Goal: Browse casually

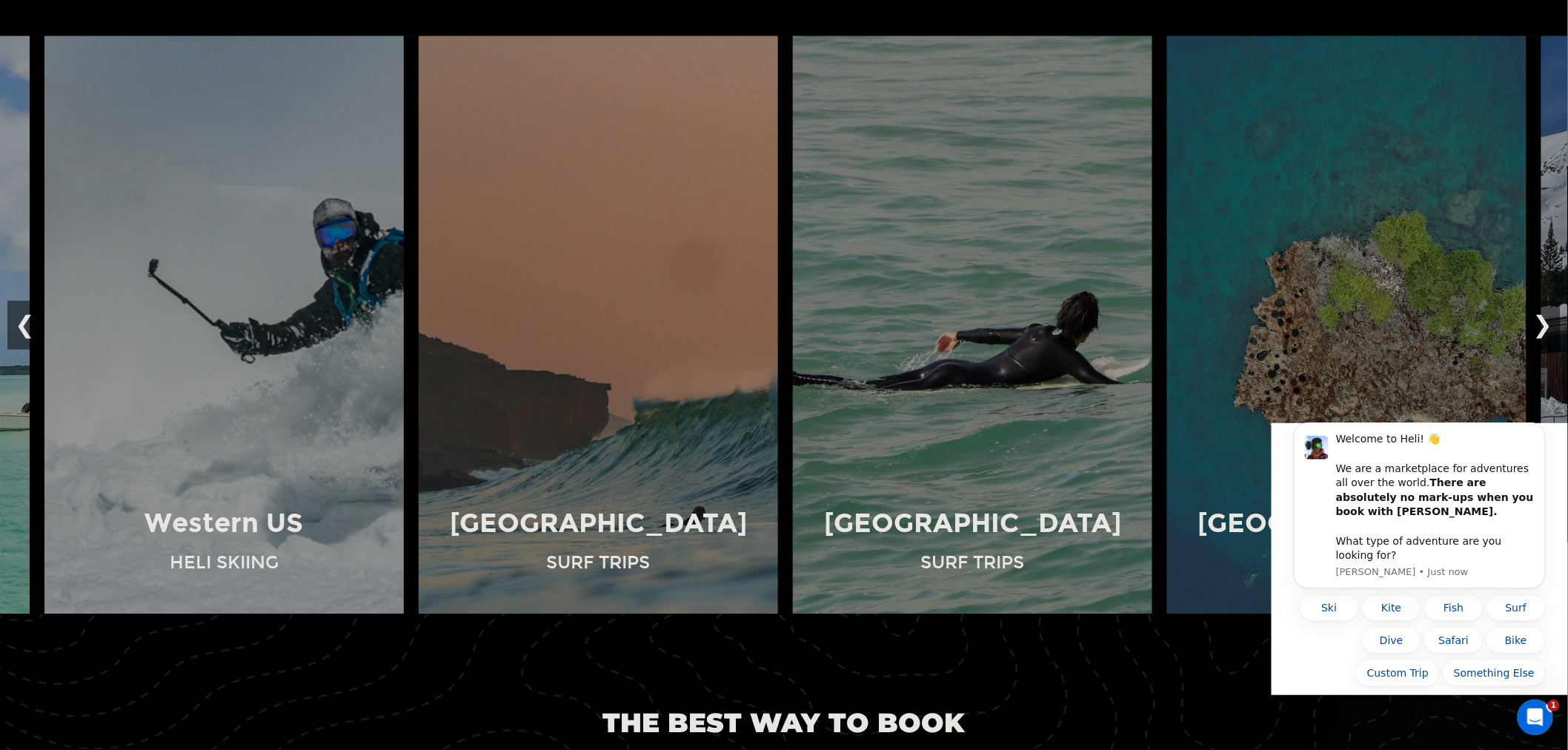
scroll to position [1344, 0]
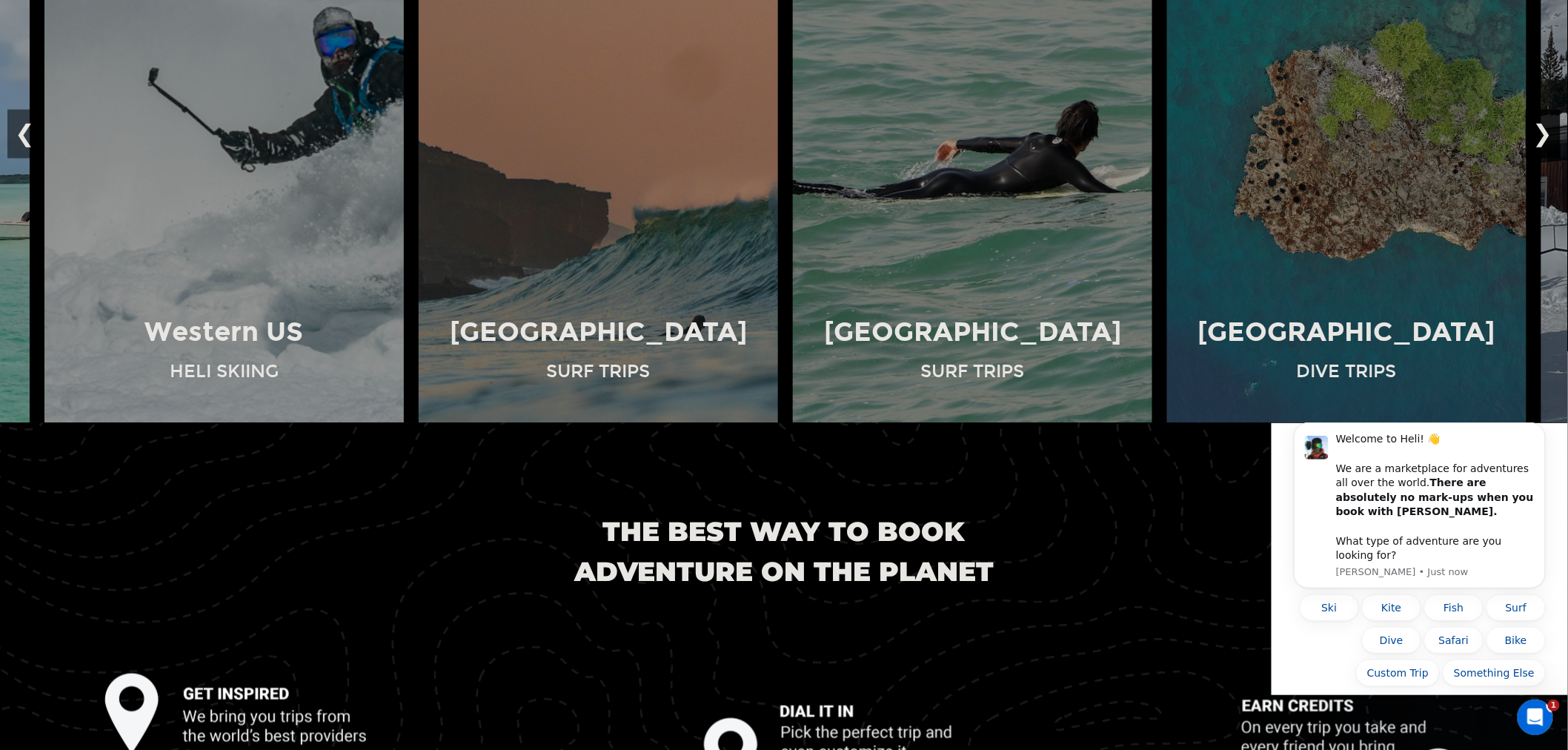
click at [1546, 134] on button "❯" at bounding box center [1543, 133] width 35 height 49
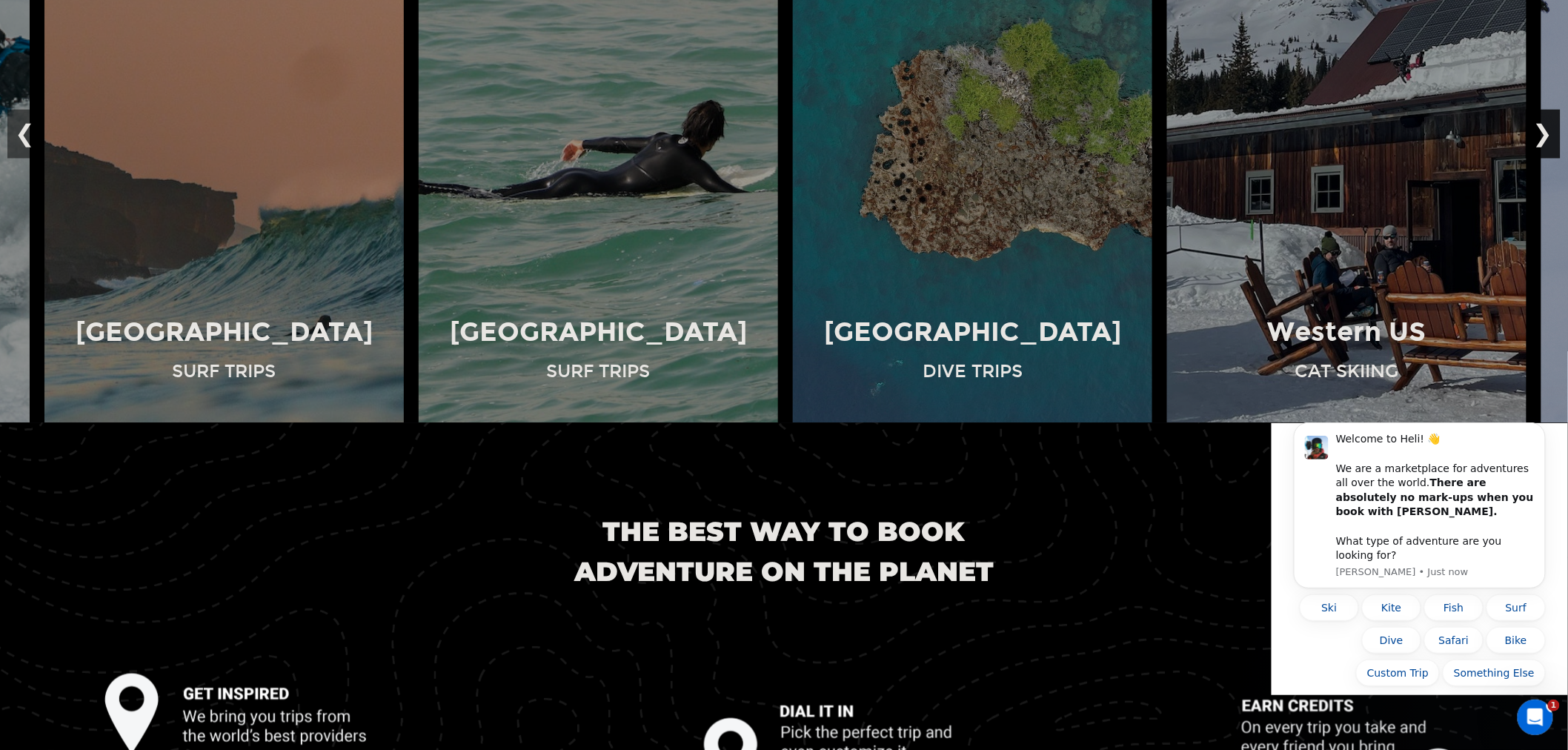
click at [1546, 134] on button "❯" at bounding box center [1543, 133] width 35 height 49
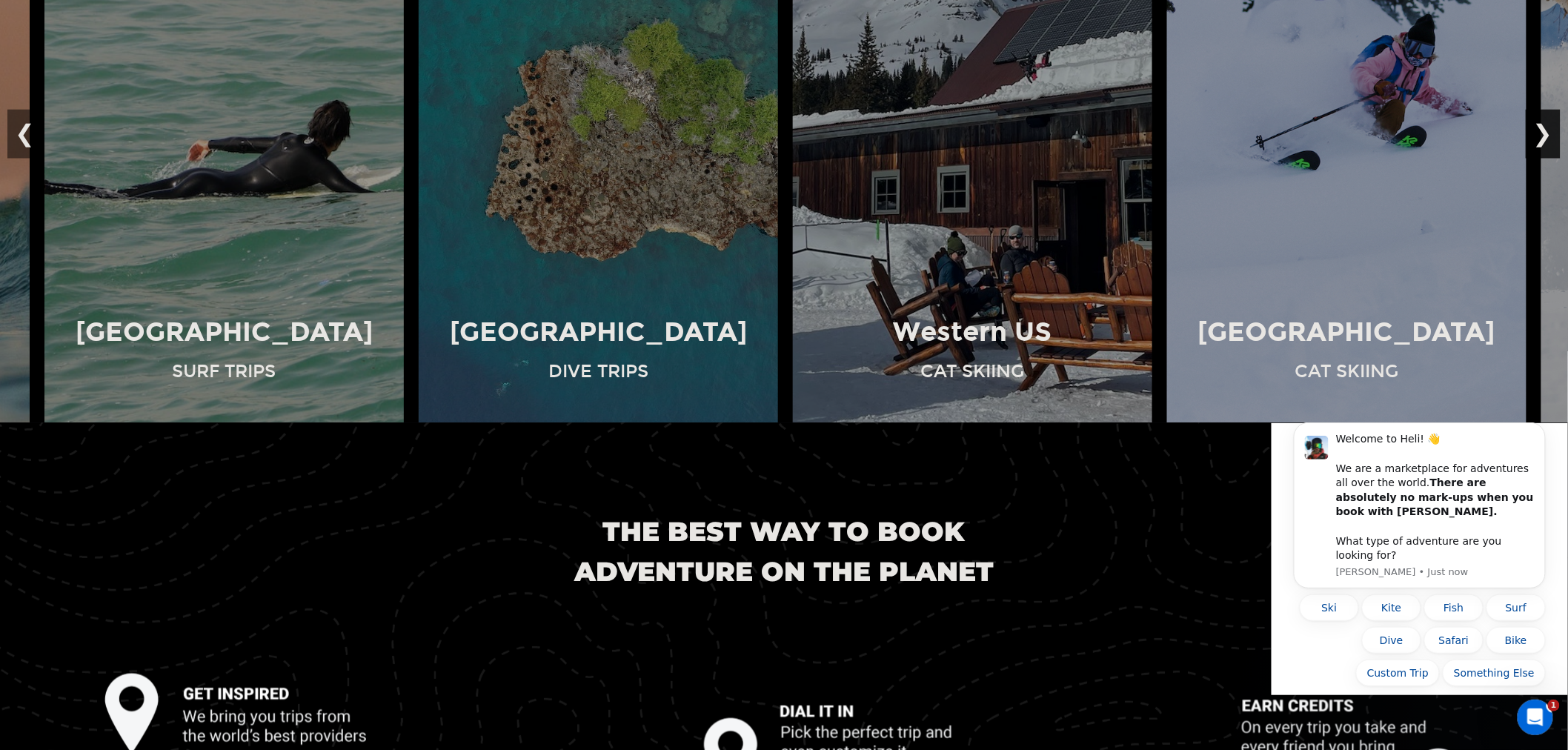
click at [1546, 134] on button "❯" at bounding box center [1543, 133] width 35 height 49
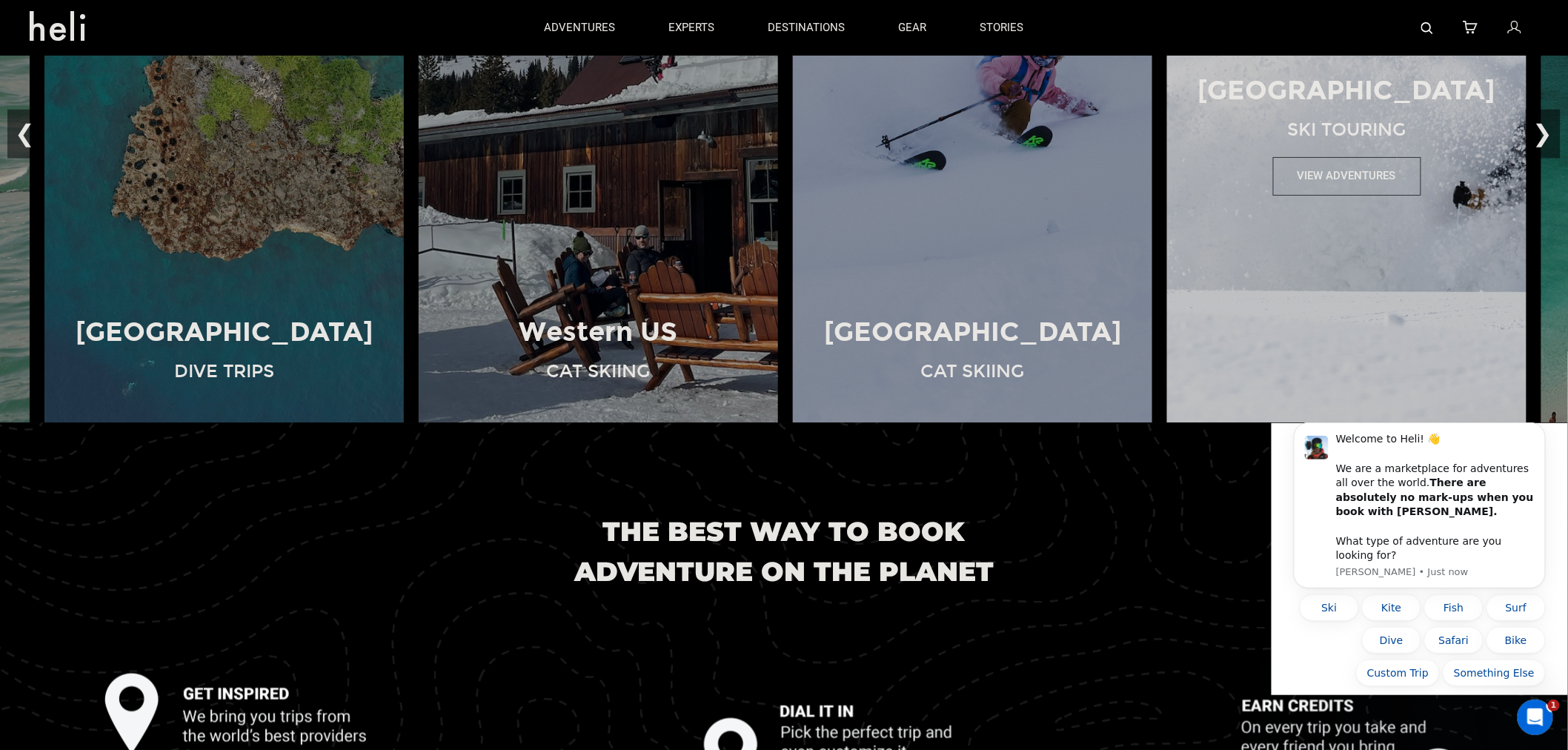
scroll to position [1152, 0]
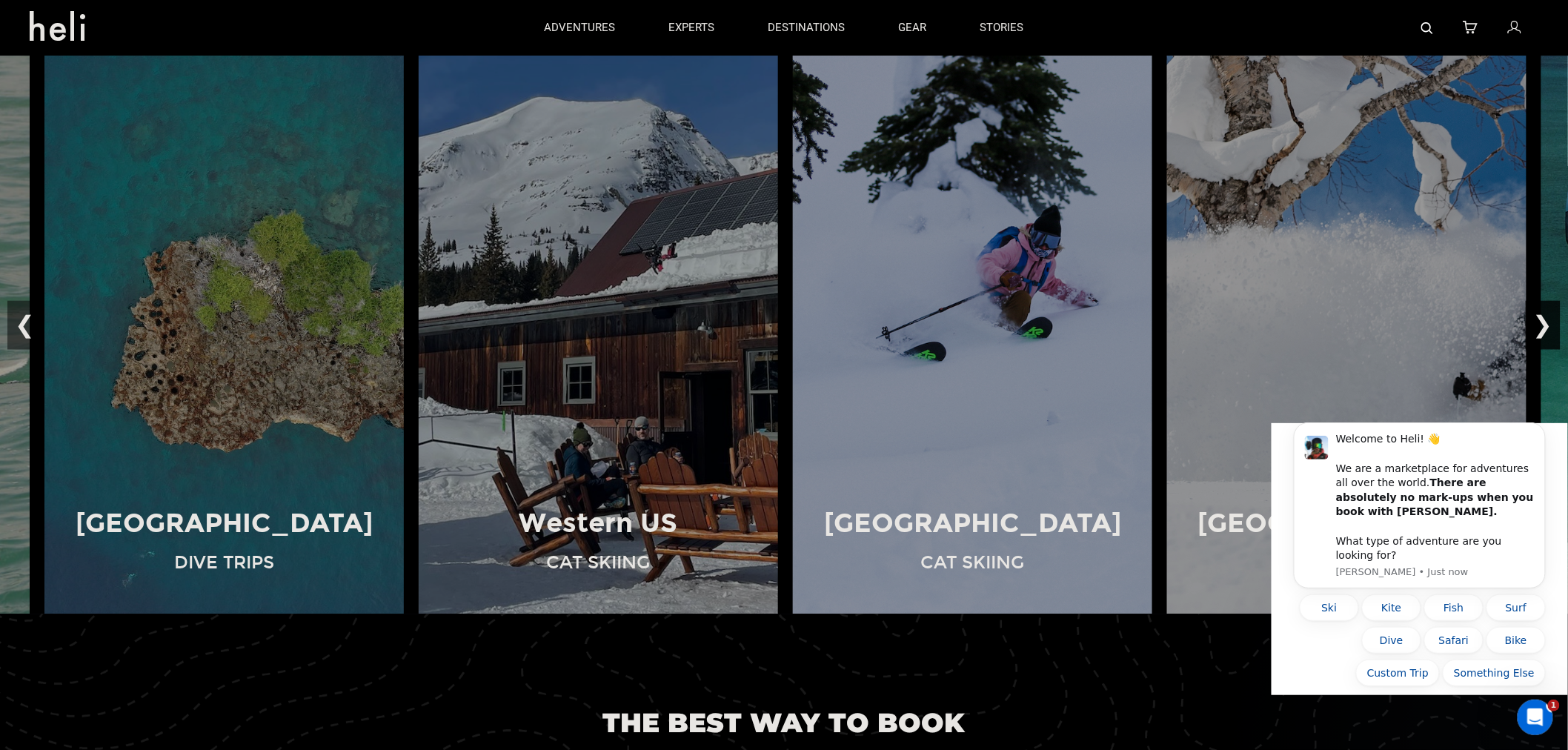
click at [1549, 328] on button "❯" at bounding box center [1543, 325] width 35 height 49
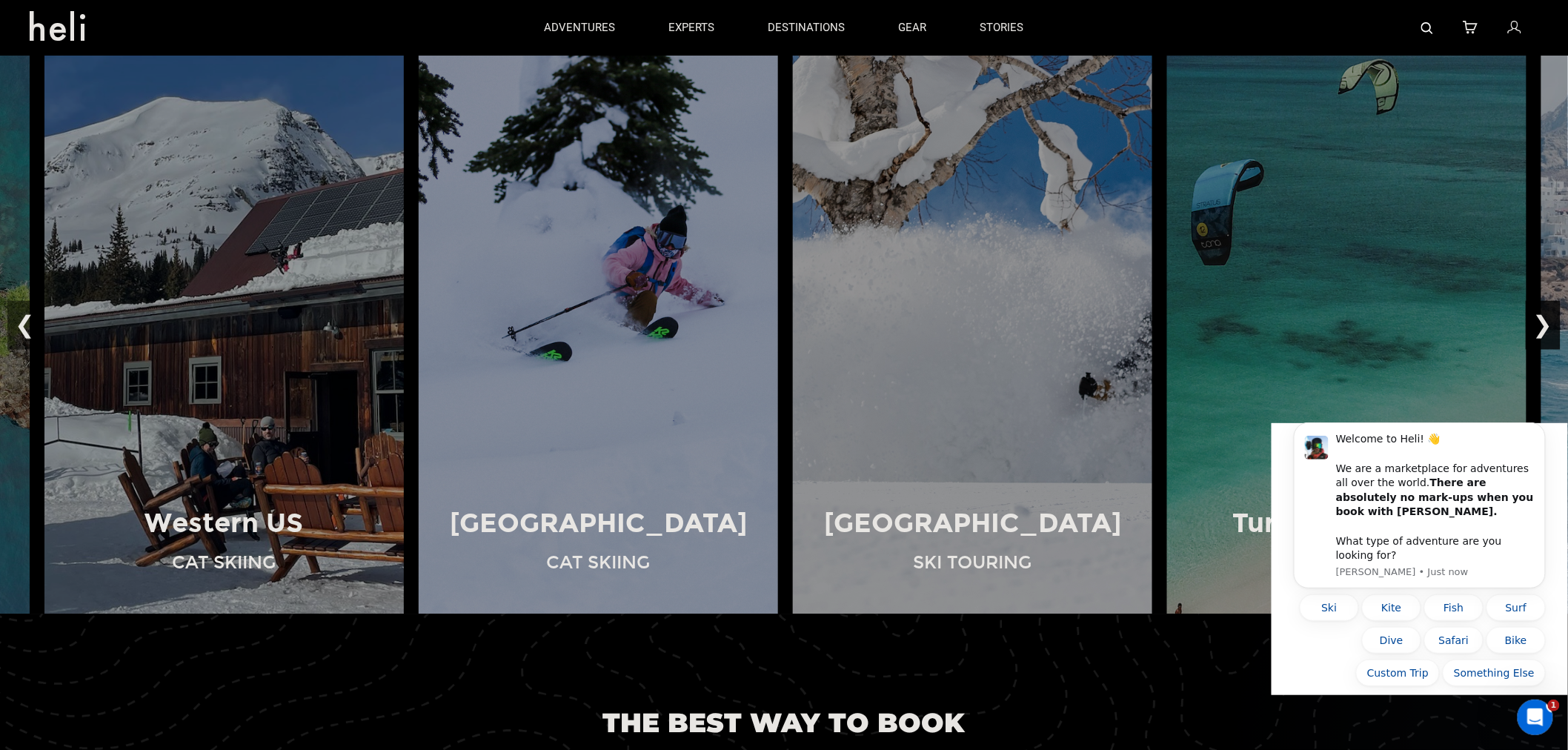
click at [1549, 328] on button "❯" at bounding box center [1543, 325] width 35 height 49
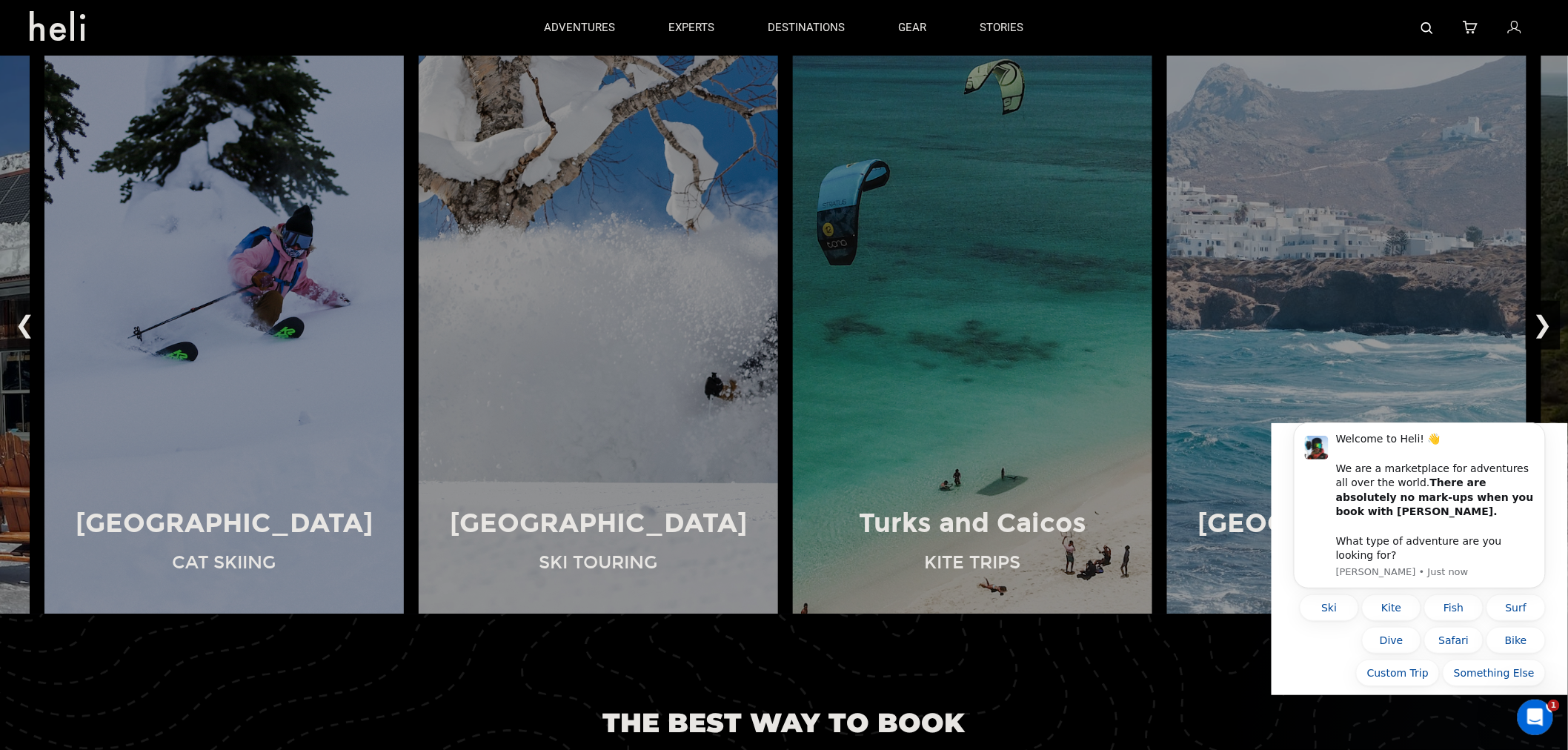
click at [1549, 328] on button "❯" at bounding box center [1543, 325] width 35 height 49
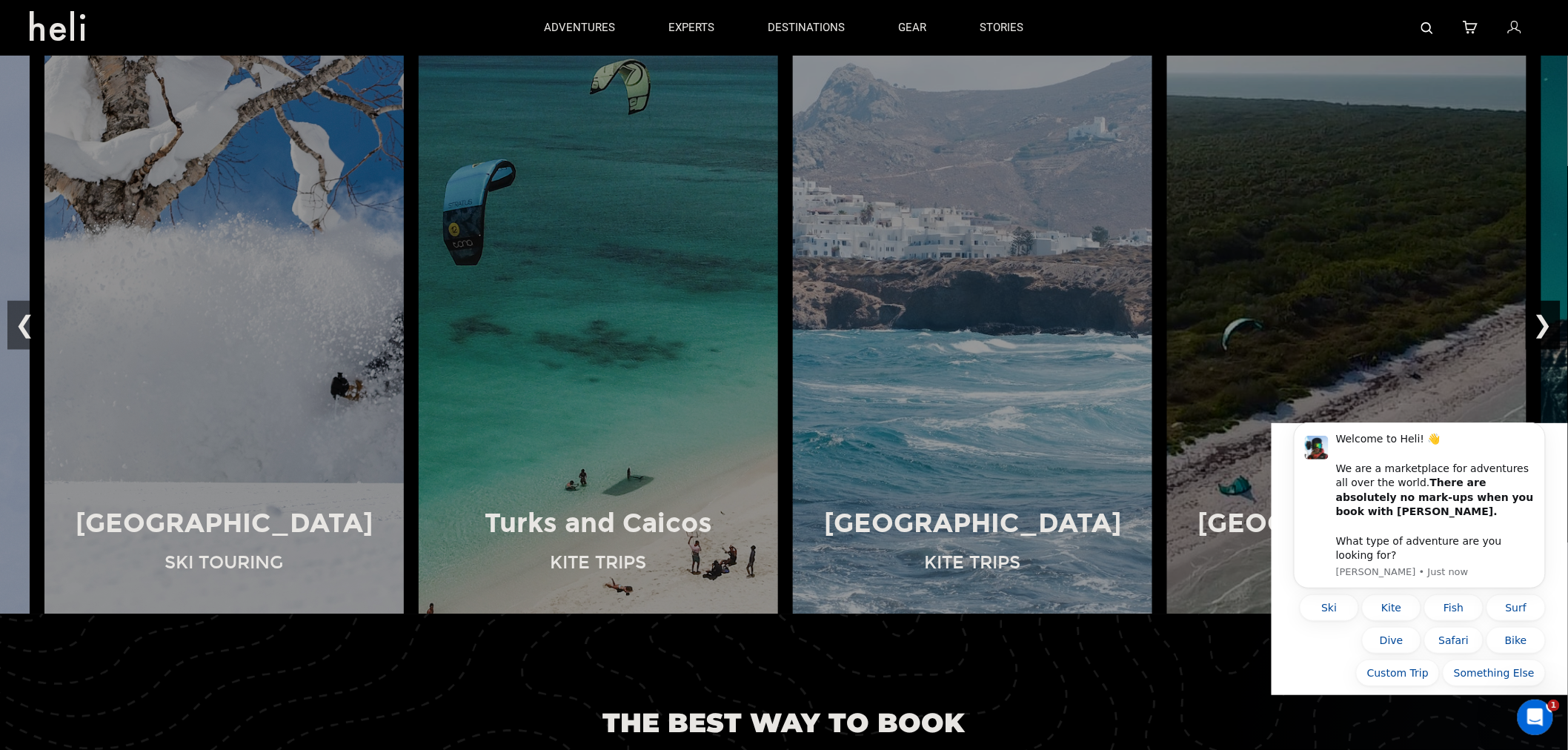
click at [1549, 328] on button "❯" at bounding box center [1543, 325] width 35 height 49
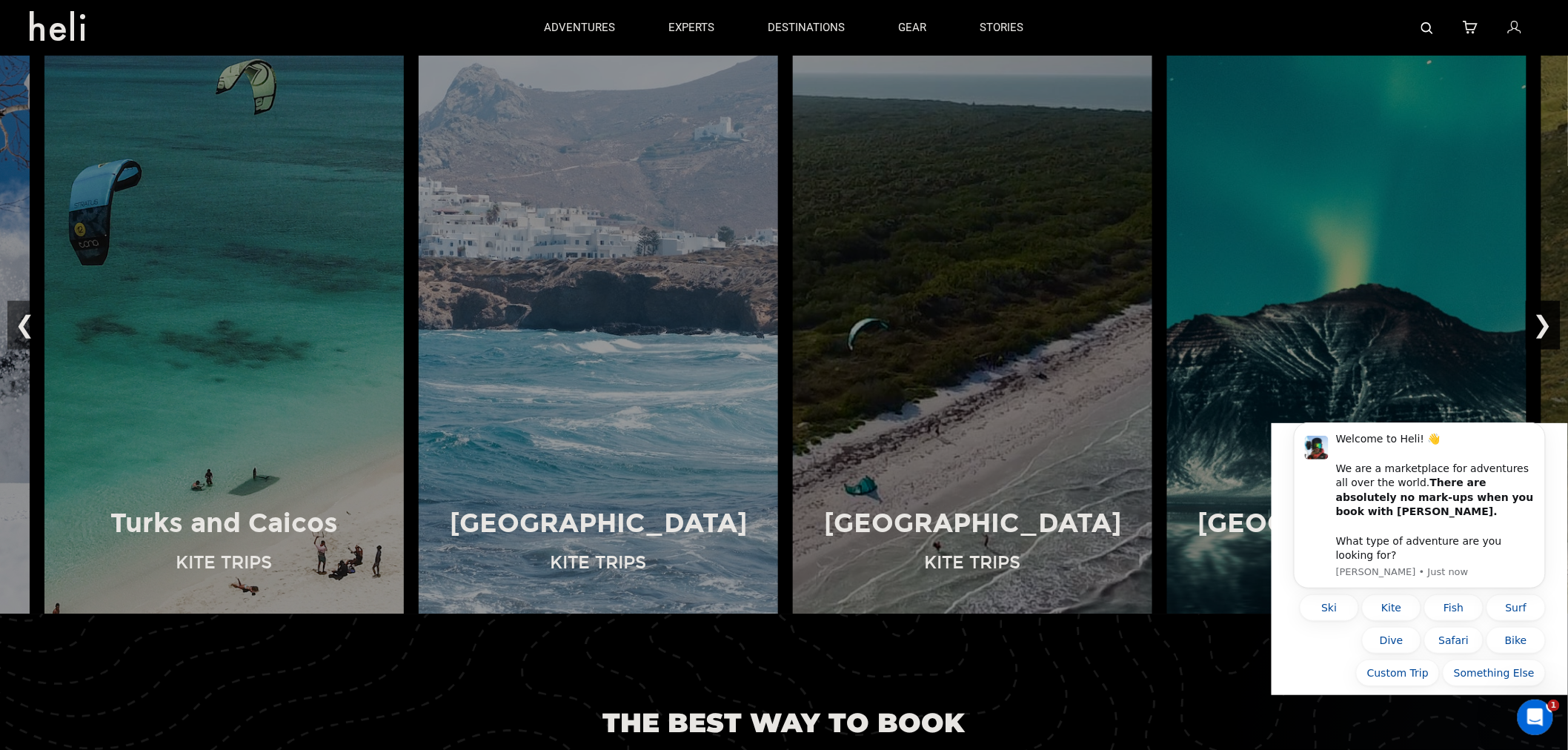
click at [1549, 328] on button "❯" at bounding box center [1543, 325] width 35 height 49
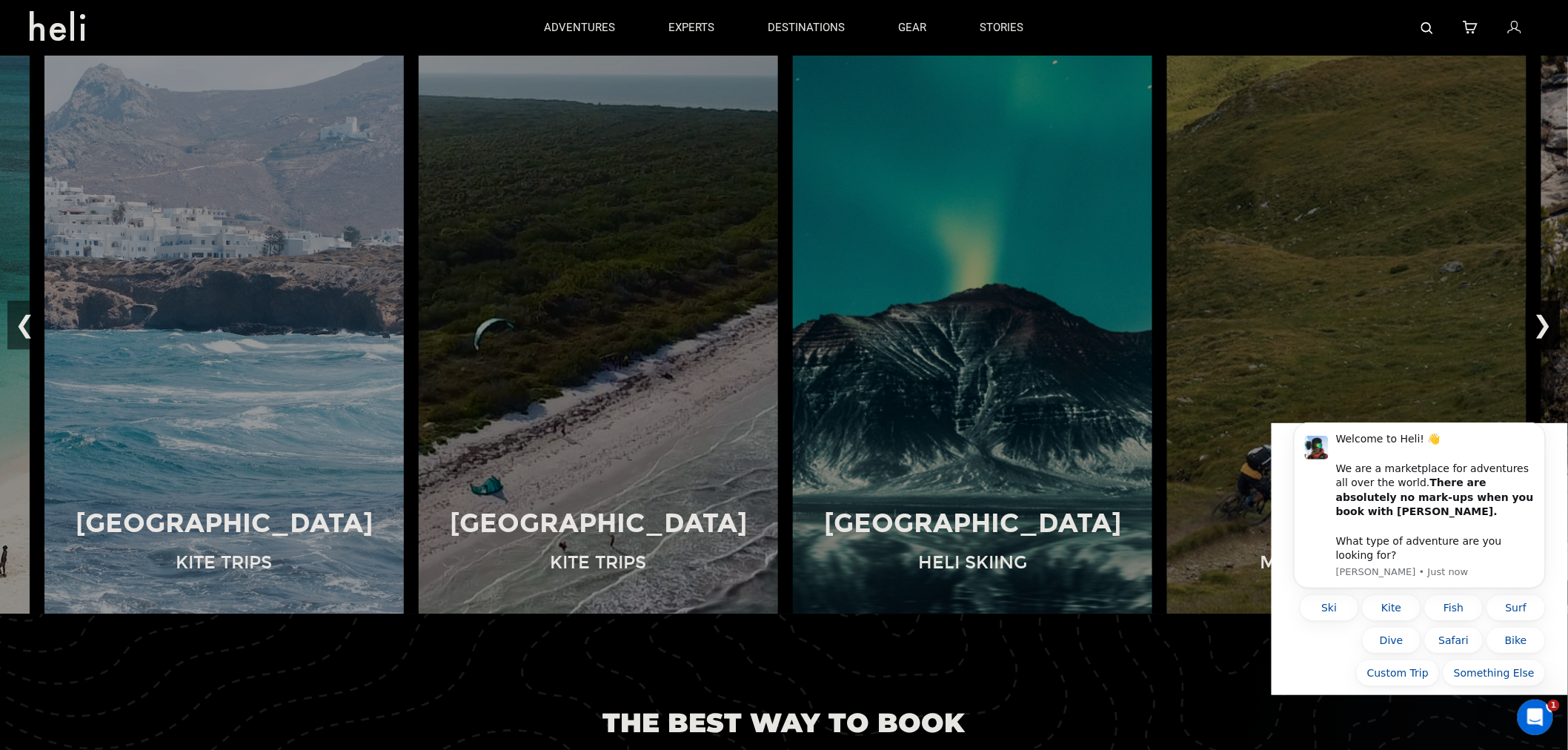
click at [1549, 328] on button "❯" at bounding box center [1543, 325] width 35 height 49
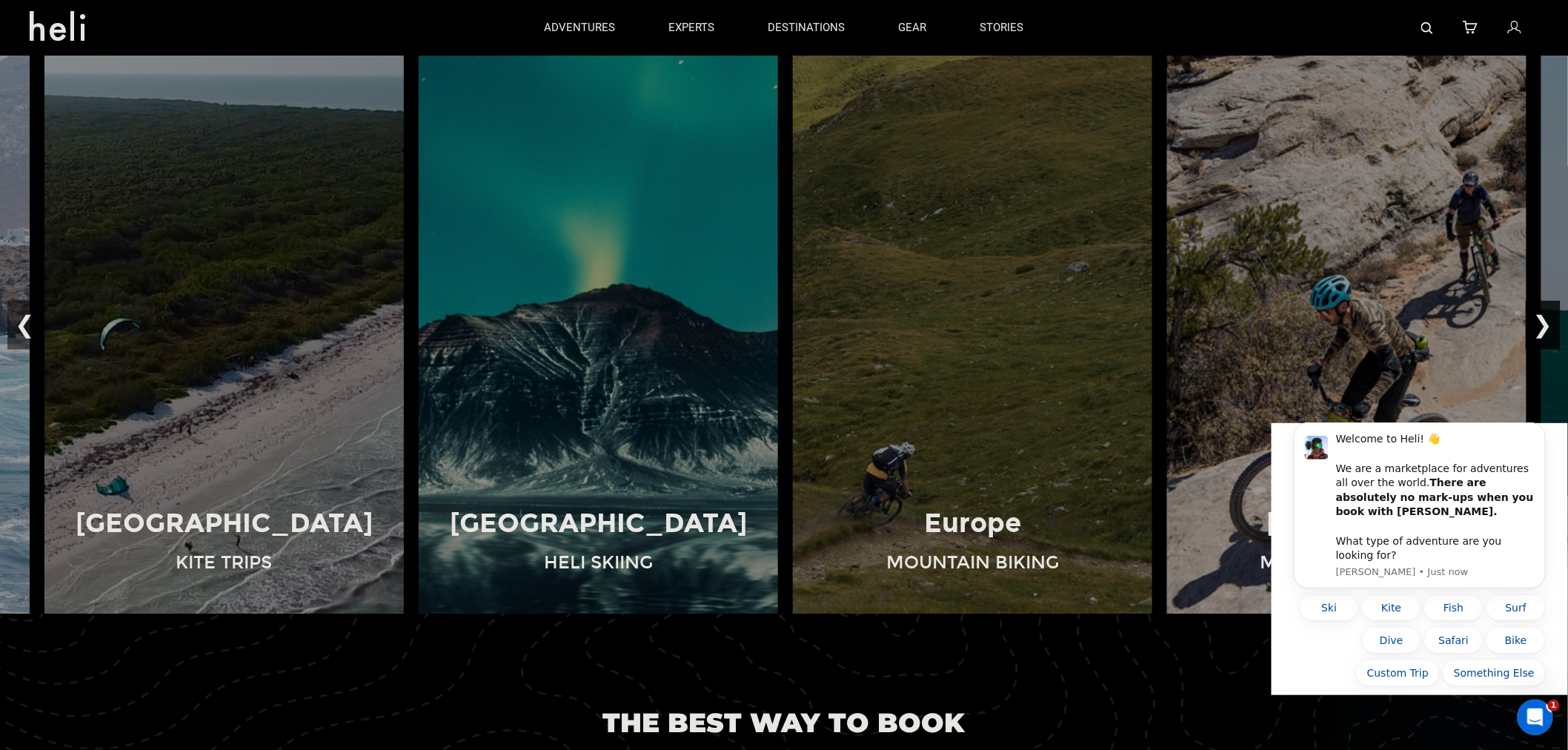
click at [1549, 328] on button "❯" at bounding box center [1543, 325] width 35 height 49
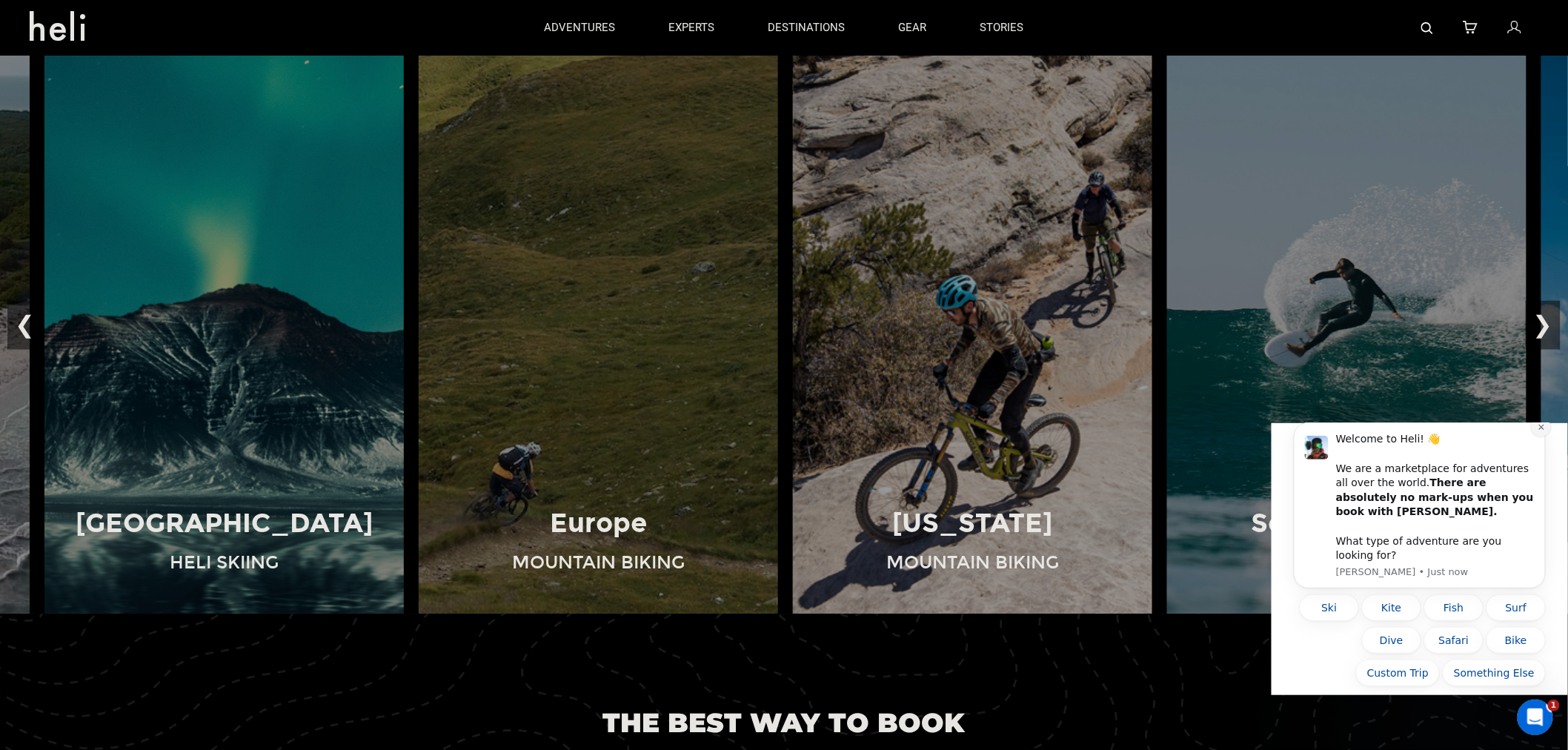
click at [1541, 431] on icon "Dismiss notification" at bounding box center [1541, 426] width 8 height 8
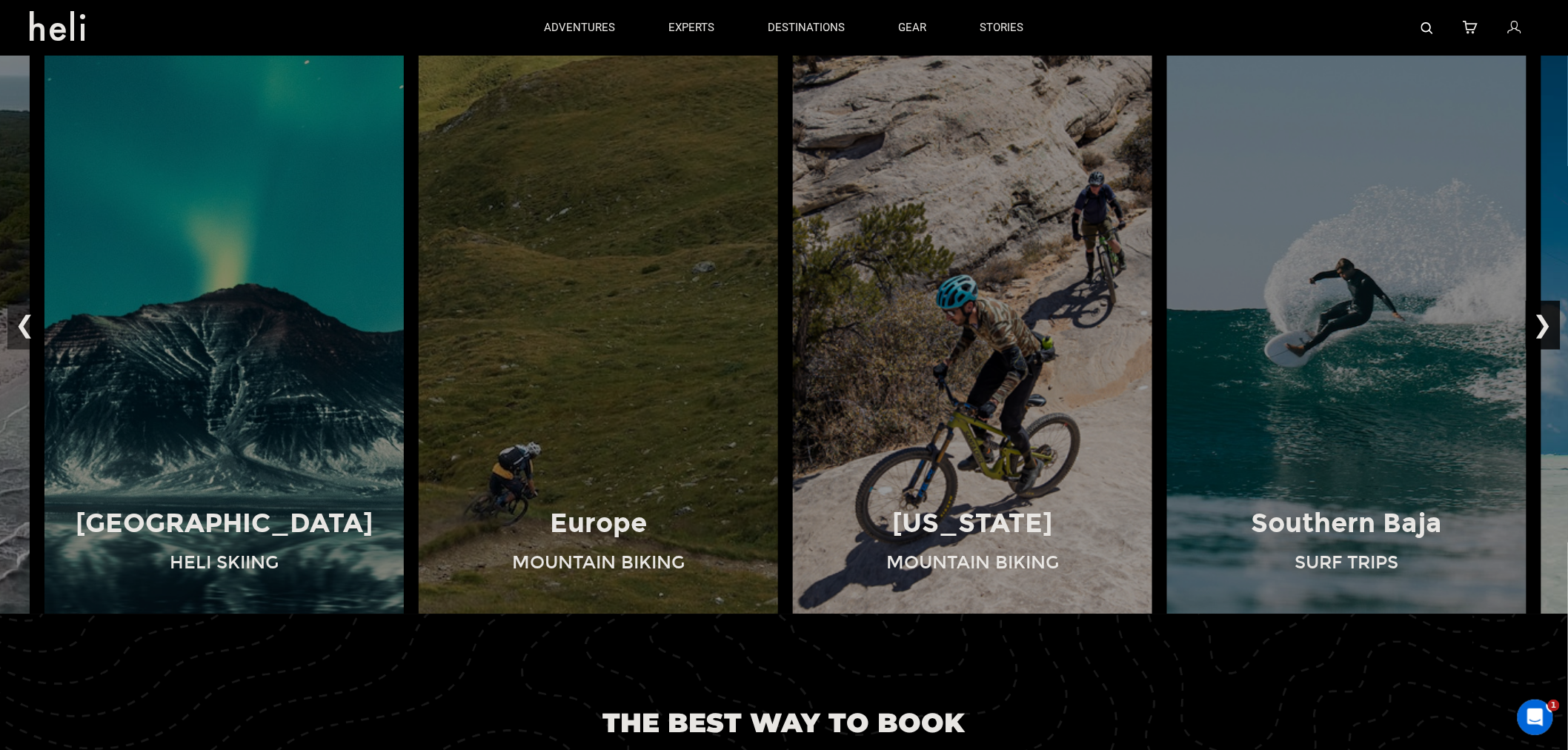
click at [1545, 312] on button "❯" at bounding box center [1543, 325] width 35 height 49
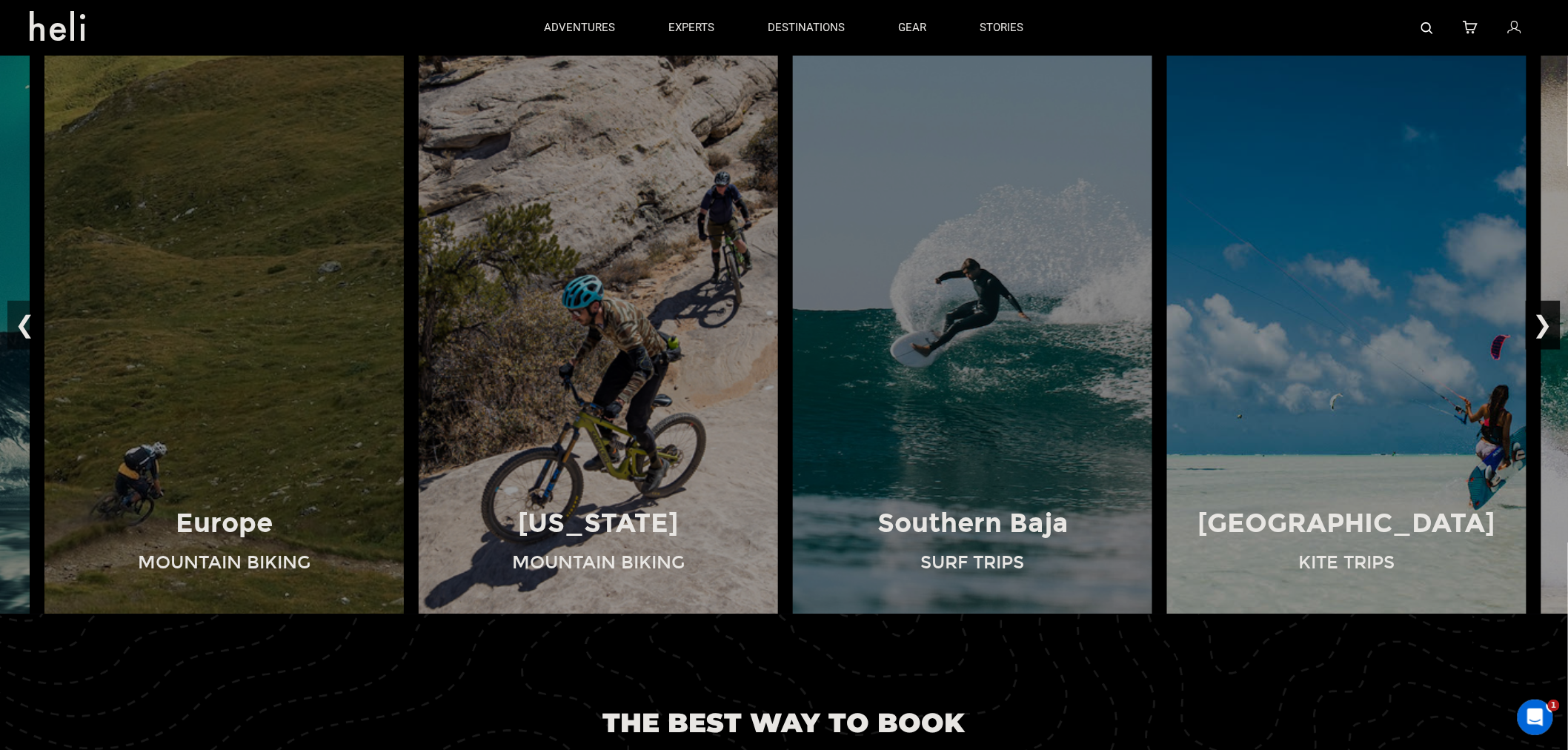
click at [1545, 312] on button "❯" at bounding box center [1543, 325] width 35 height 49
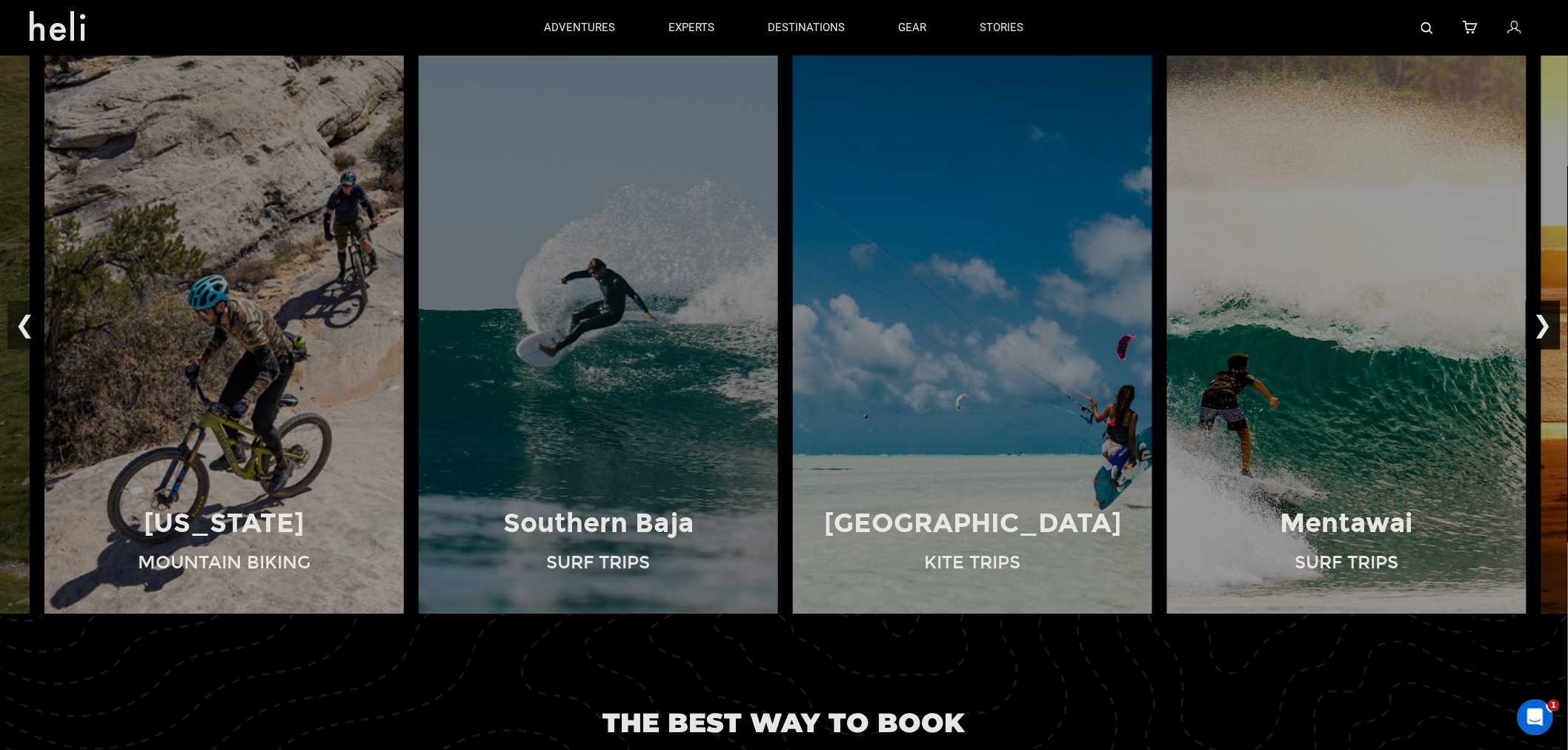
click at [1545, 312] on button "❯" at bounding box center [1543, 325] width 35 height 49
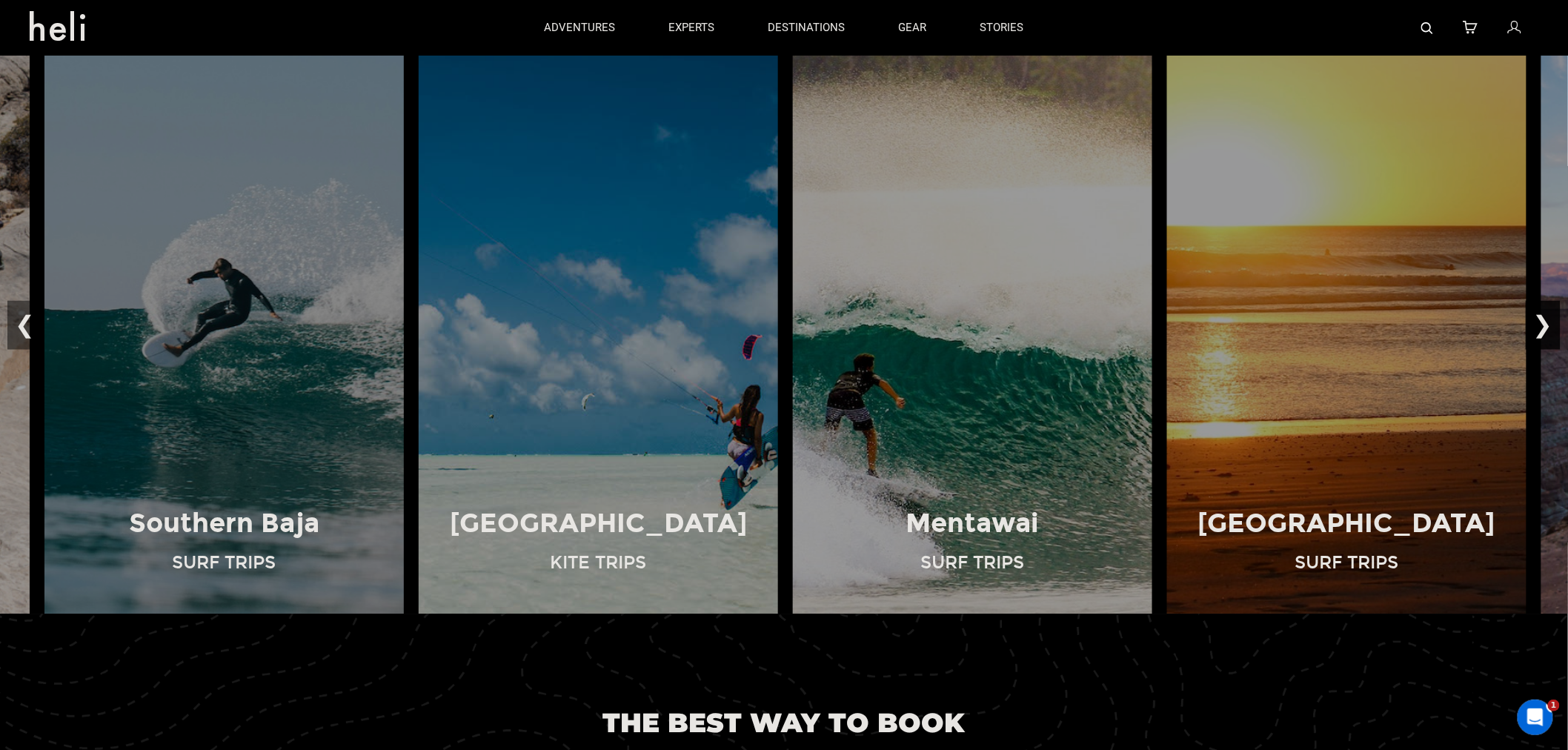
click at [1545, 312] on button "❯" at bounding box center [1543, 325] width 35 height 49
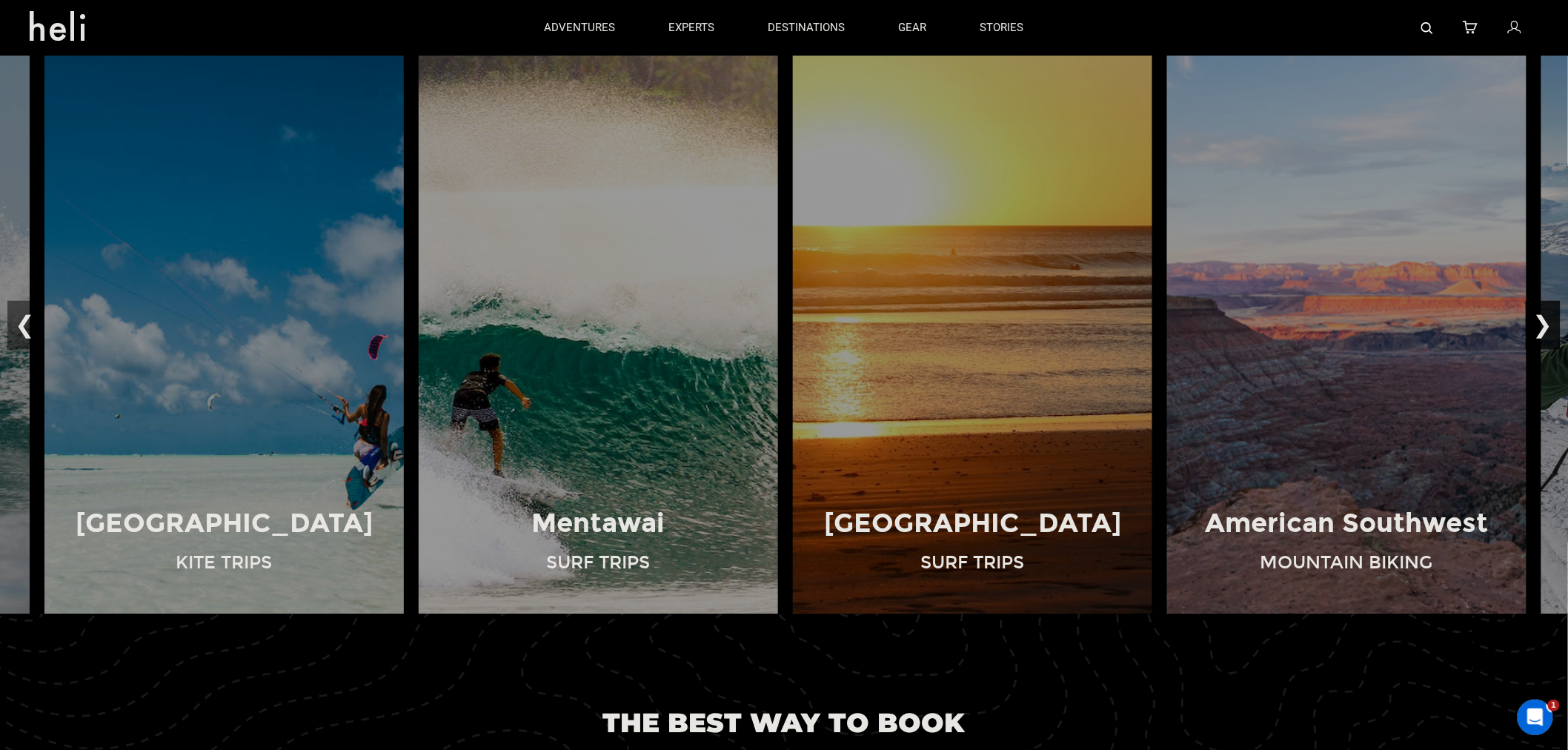
click at [1545, 312] on button "❯" at bounding box center [1543, 325] width 35 height 49
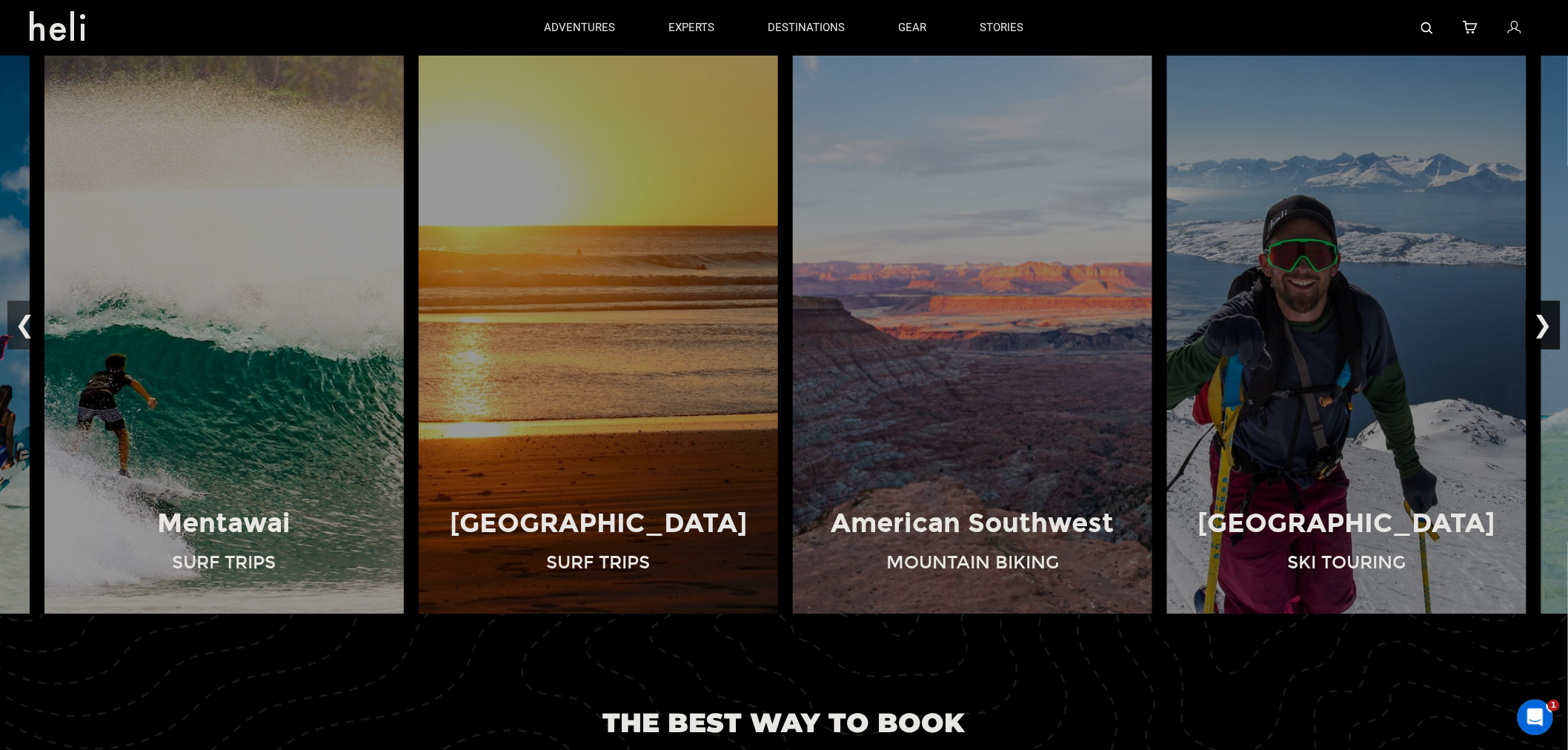
click at [1545, 312] on button "❯" at bounding box center [1543, 325] width 35 height 49
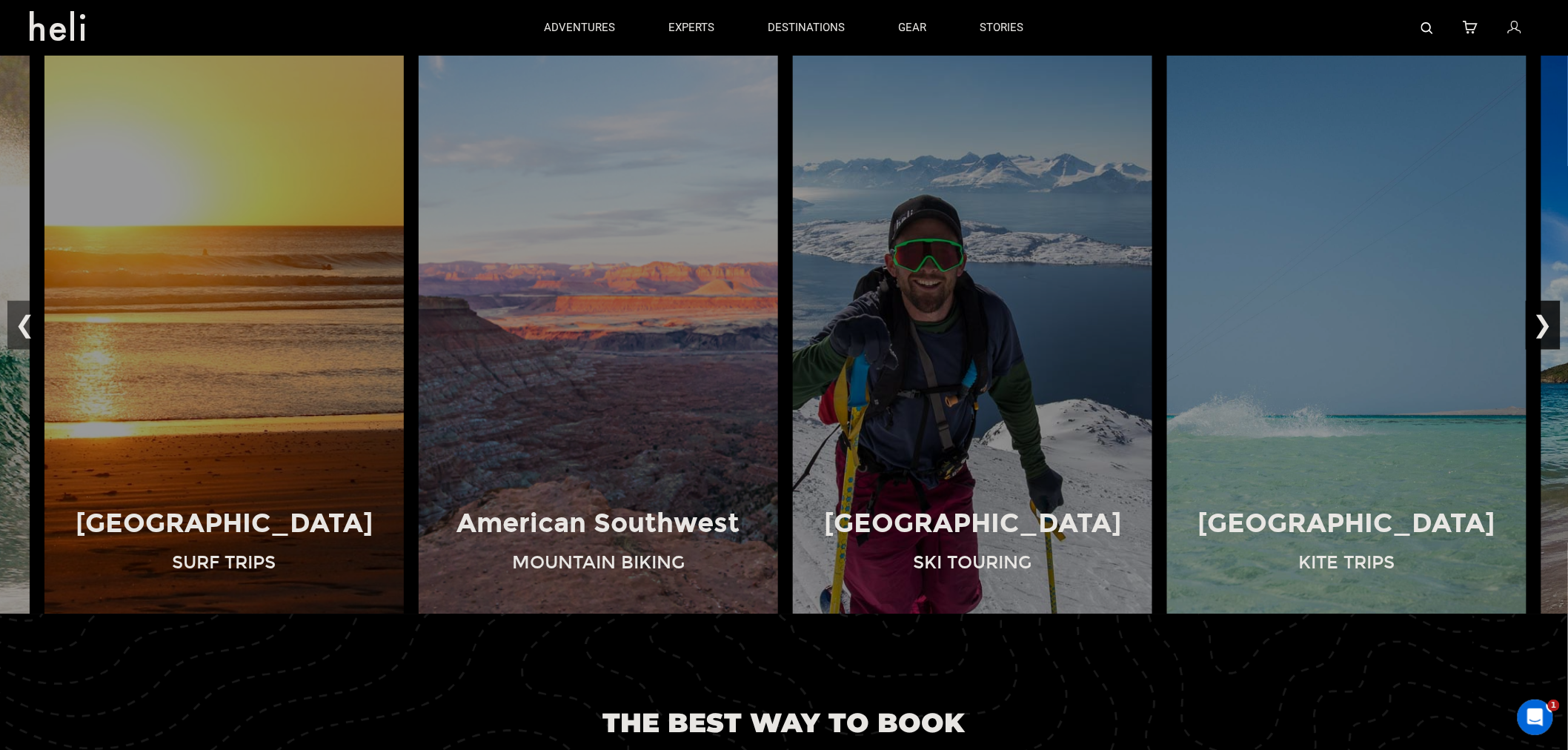
click at [1542, 322] on button "❯" at bounding box center [1543, 325] width 35 height 49
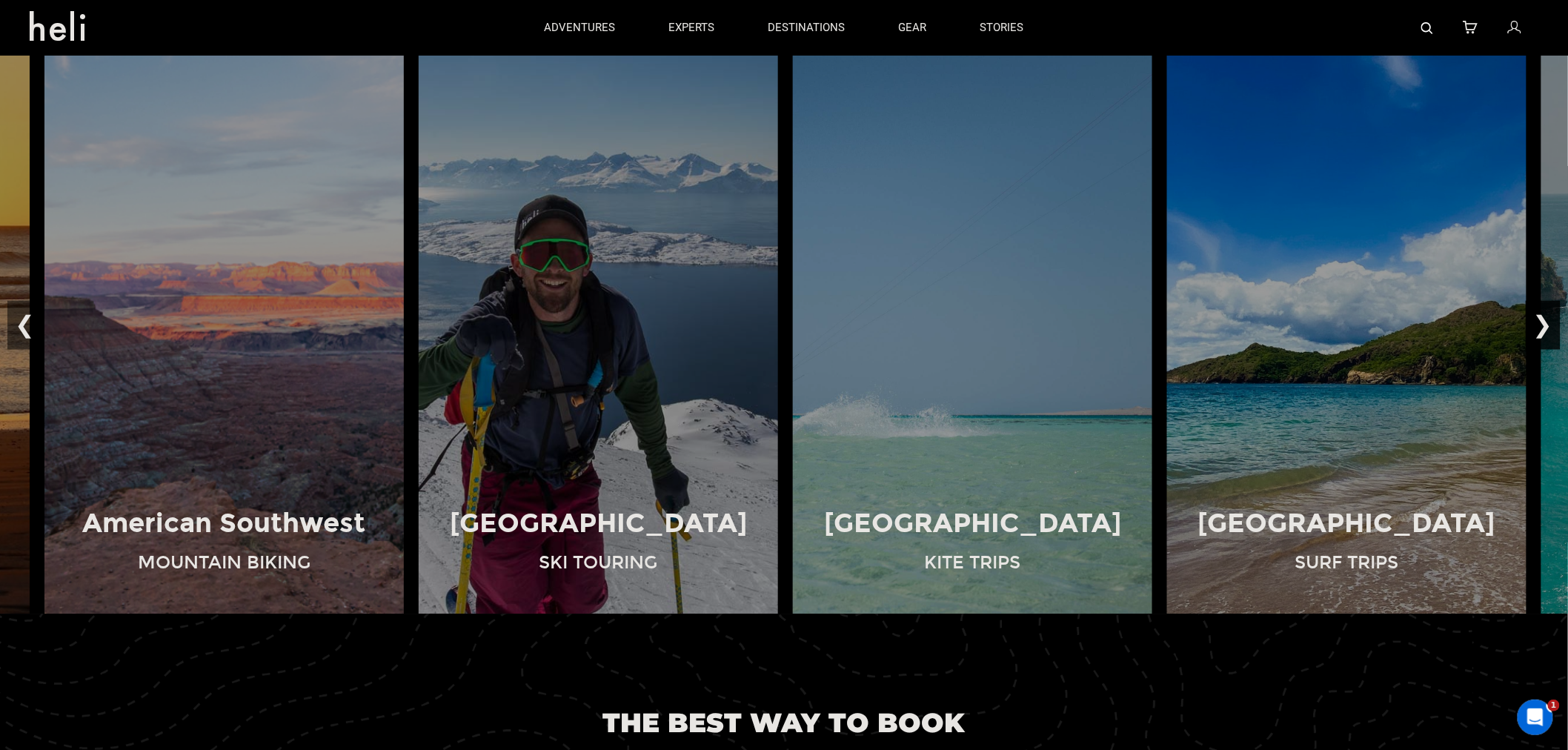
click at [1542, 322] on button "❯" at bounding box center [1543, 325] width 35 height 49
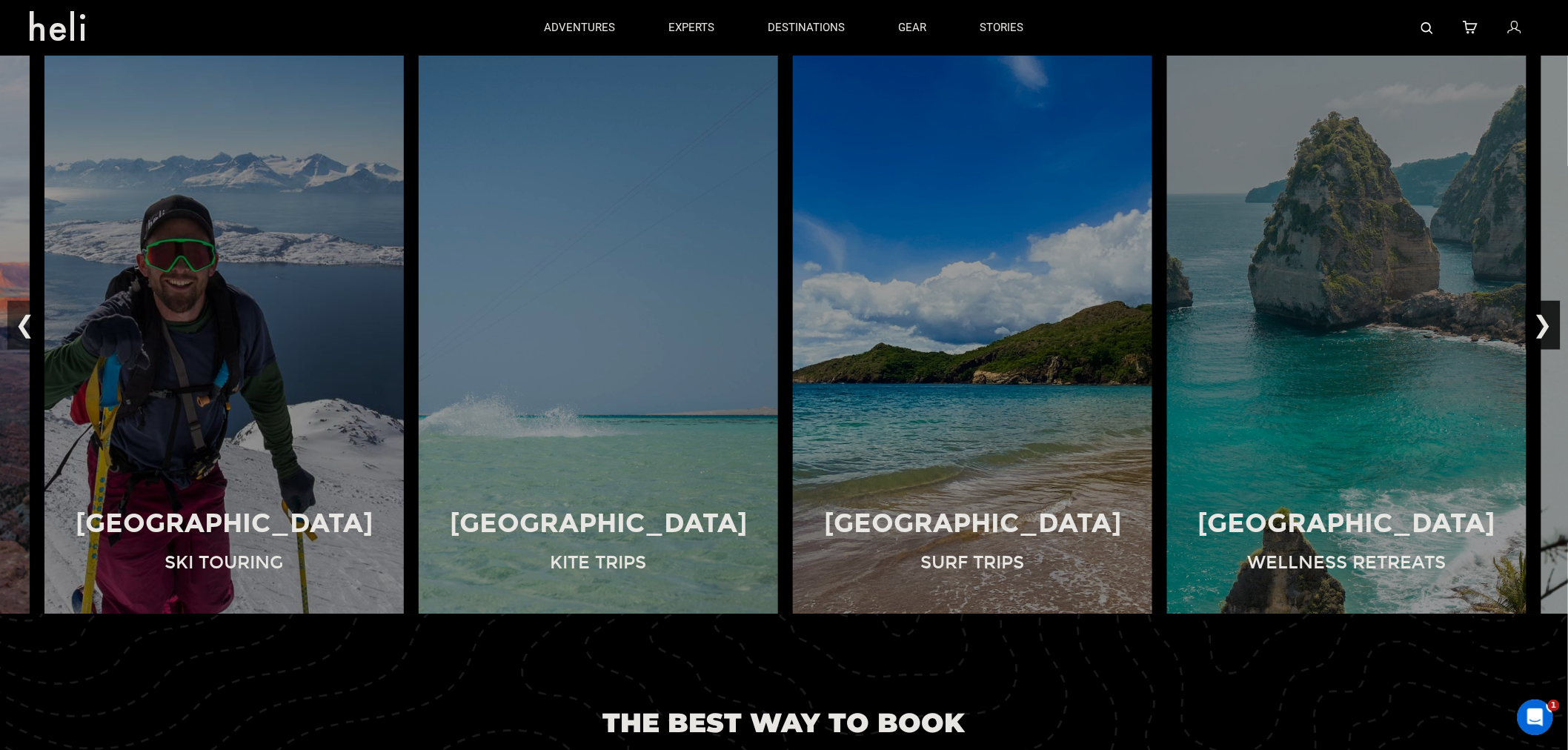
click at [1542, 322] on button "❯" at bounding box center [1543, 325] width 35 height 49
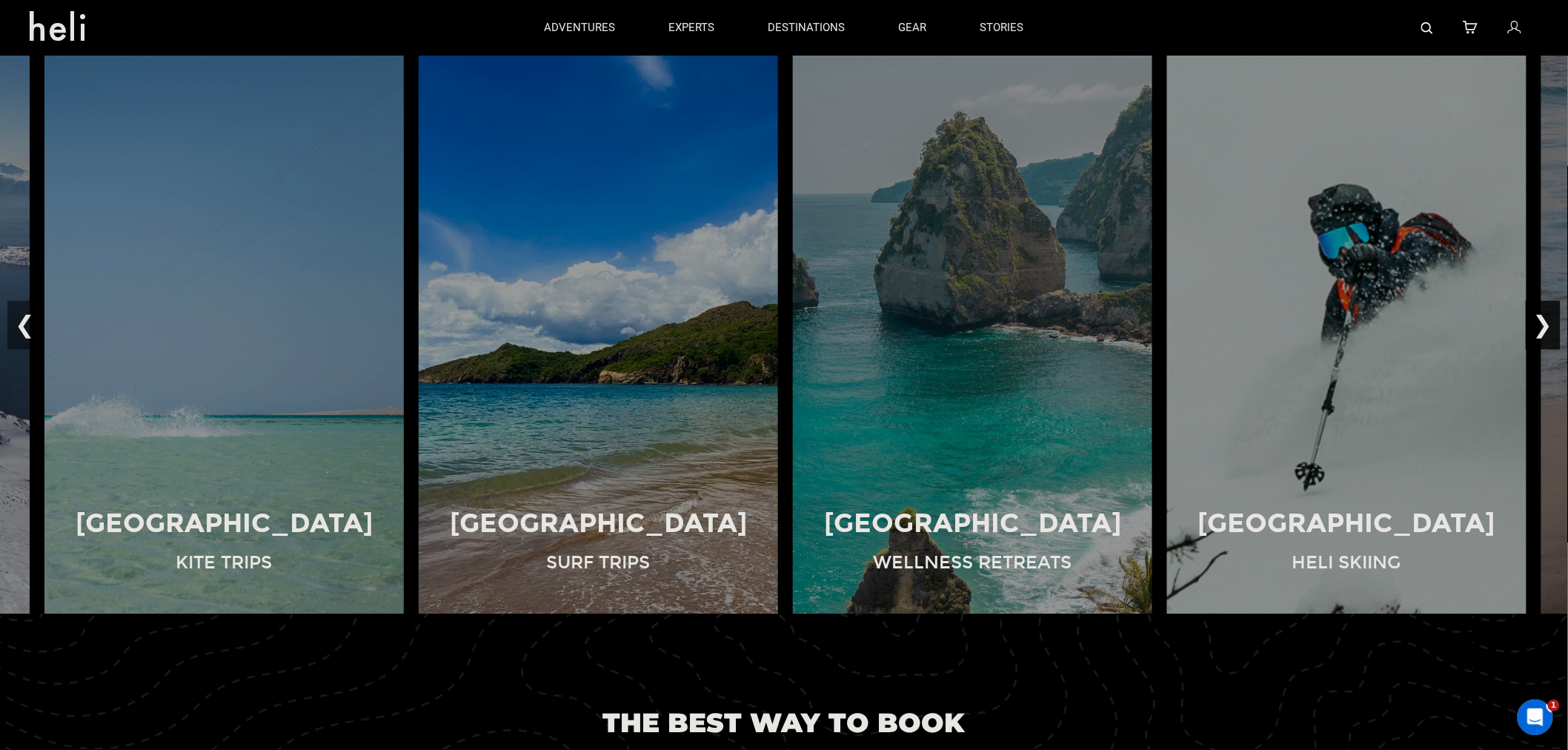
click at [1542, 322] on button "❯" at bounding box center [1543, 325] width 35 height 49
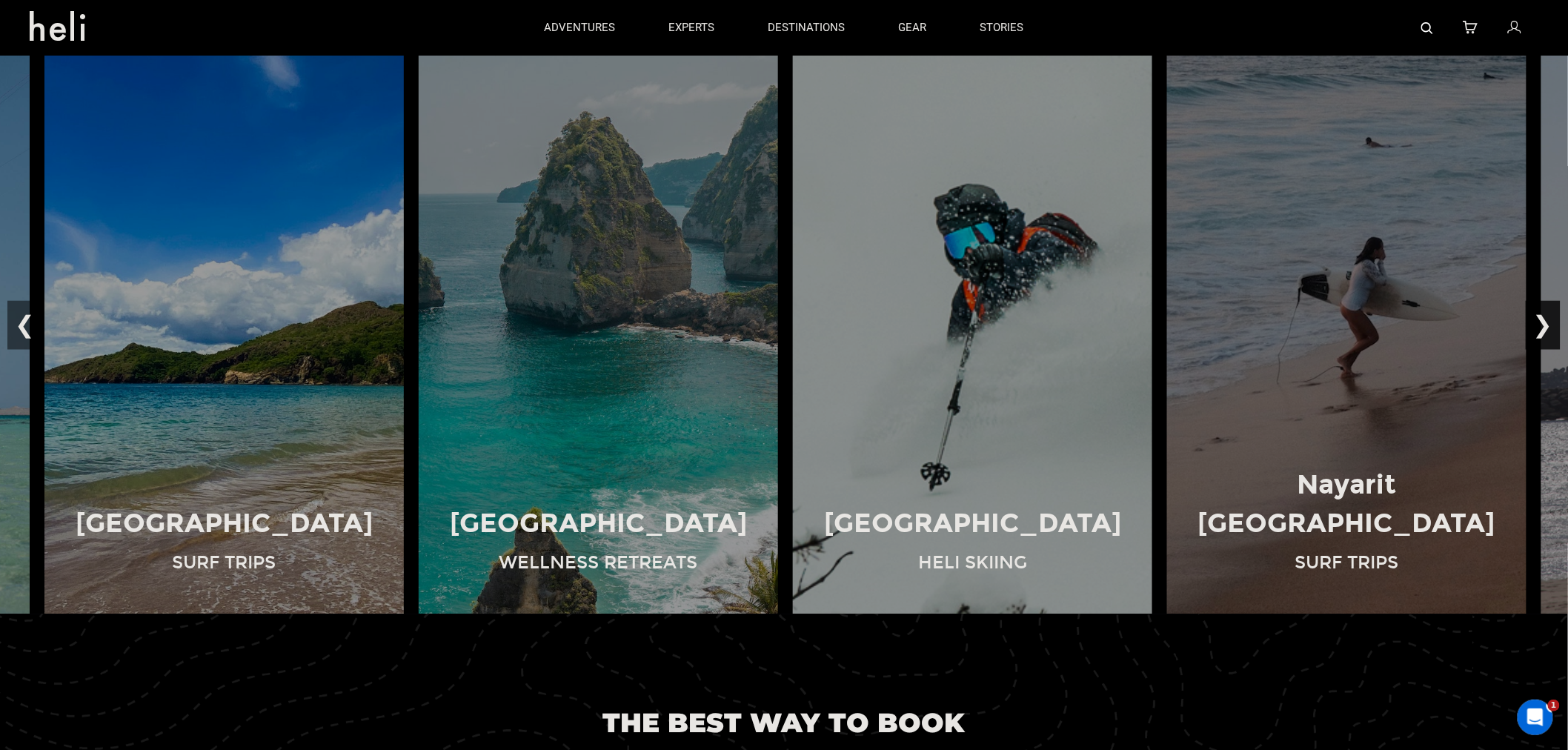
click at [1542, 322] on button "❯" at bounding box center [1543, 325] width 35 height 49
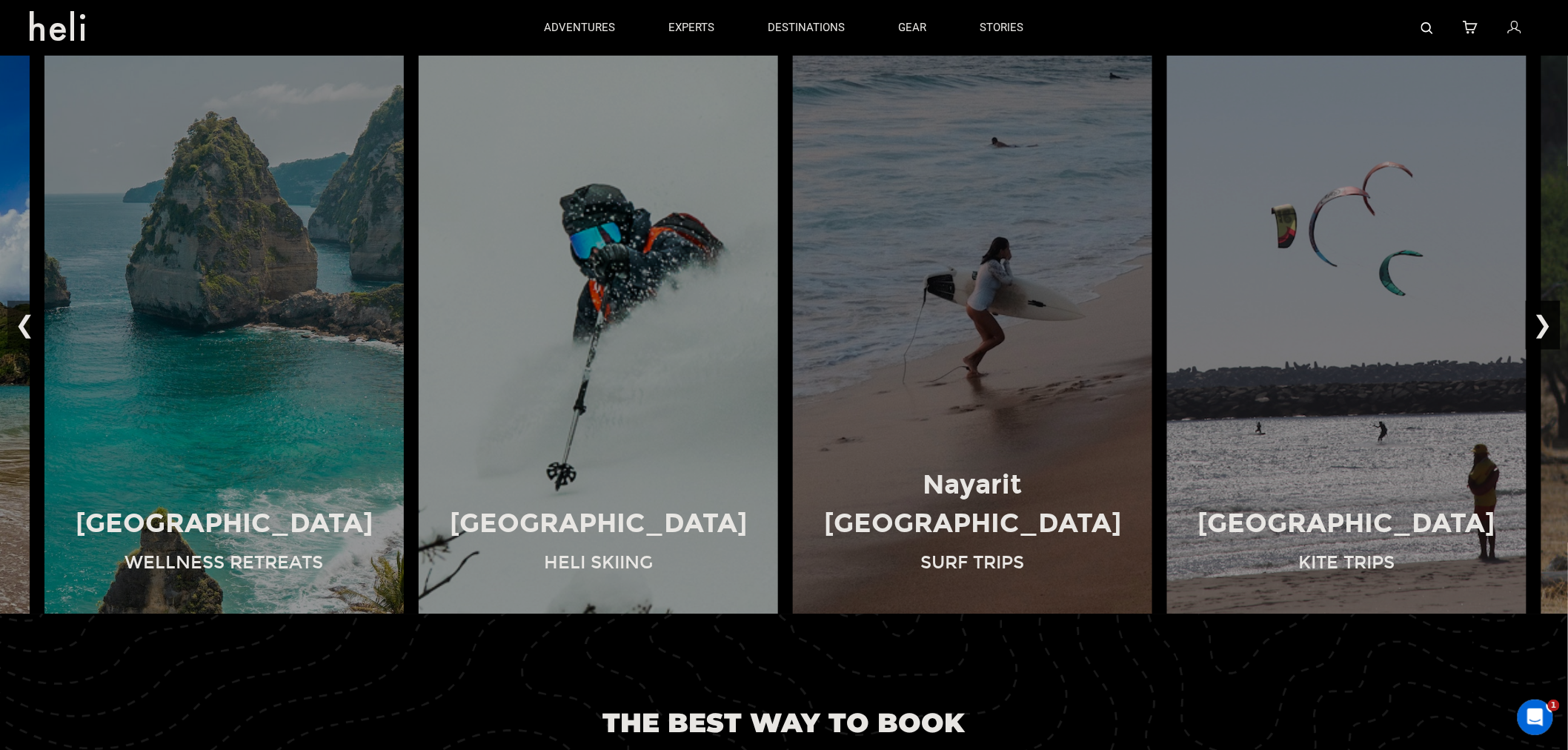
click at [1542, 322] on button "❯" at bounding box center [1543, 325] width 35 height 49
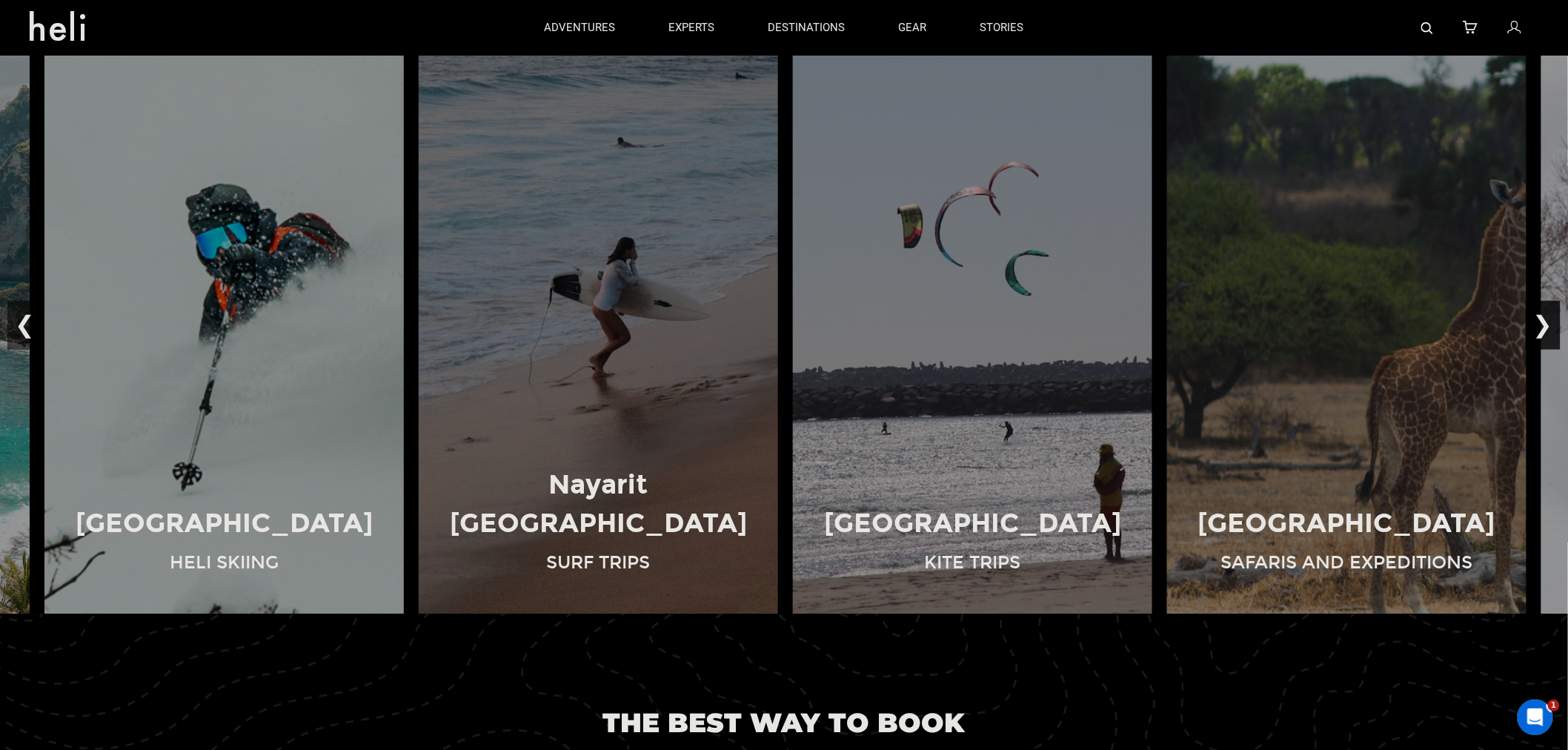
click at [1542, 322] on button "❯" at bounding box center [1543, 325] width 35 height 49
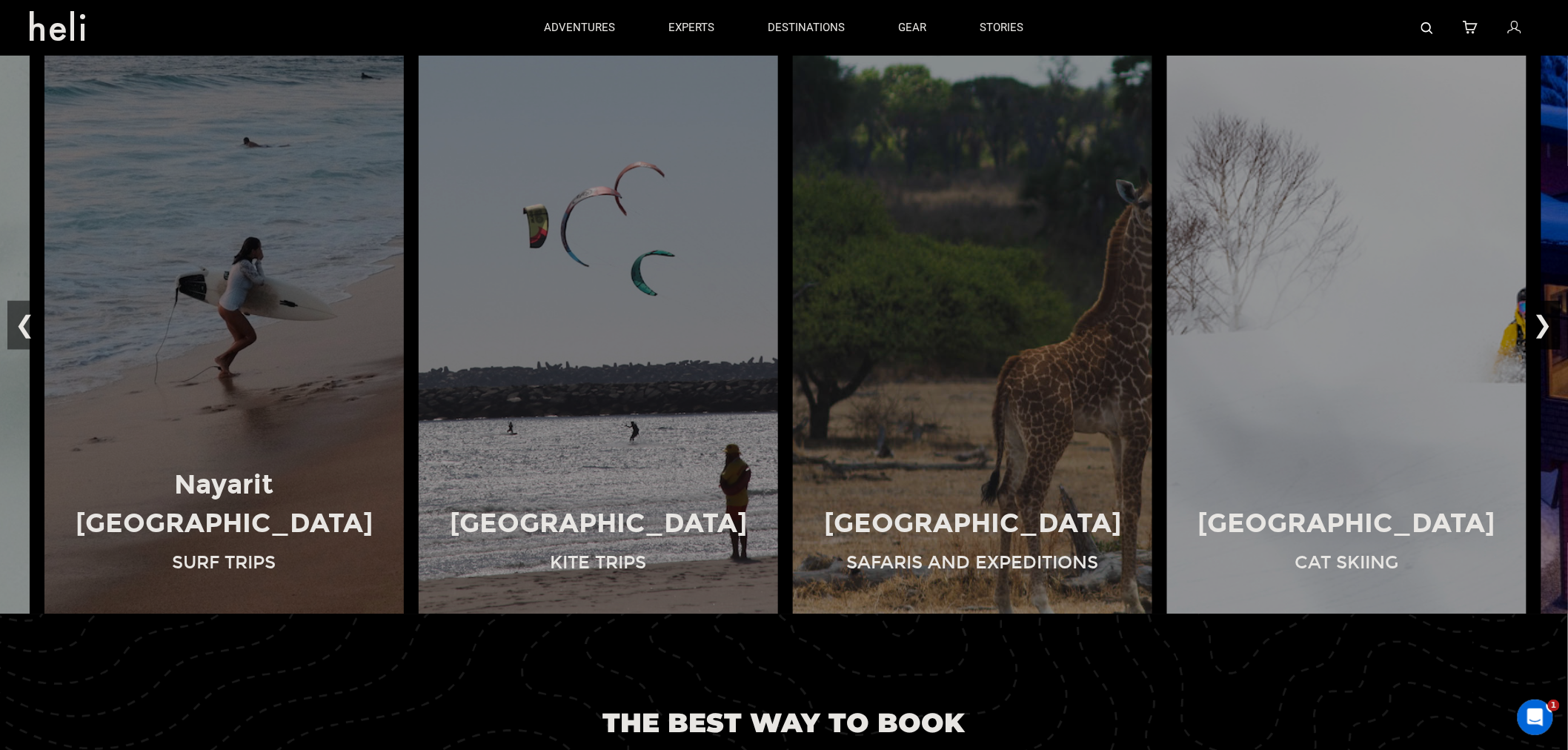
click at [1542, 322] on button "❯" at bounding box center [1543, 325] width 35 height 49
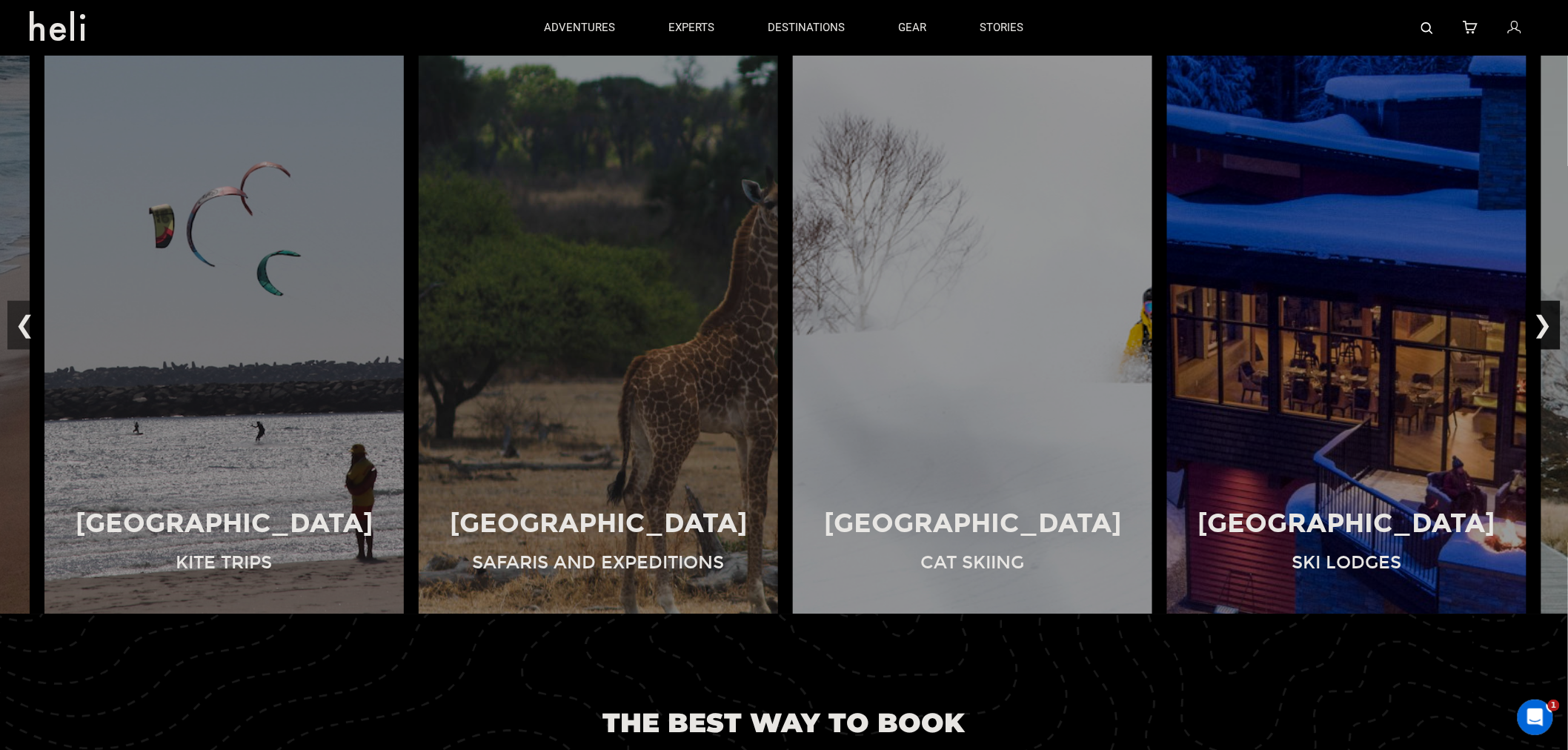
click at [1542, 322] on button "❯" at bounding box center [1543, 325] width 35 height 49
